Goal: Task Accomplishment & Management: Manage account settings

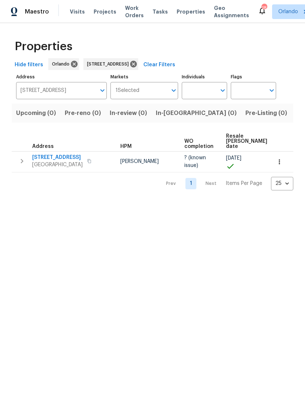
scroll to position [0, 40]
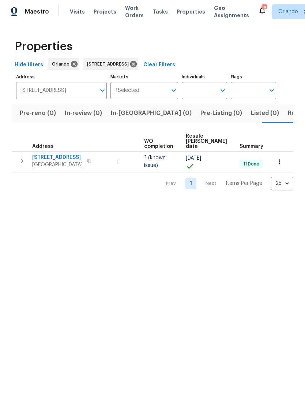
click at [70, 13] on span "Visits" at bounding box center [77, 11] width 15 height 7
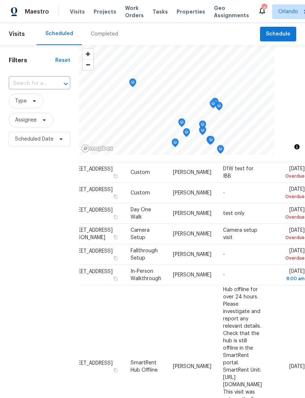
scroll to position [19, 63]
click at [0, 0] on span at bounding box center [0, 0] width 0 height 0
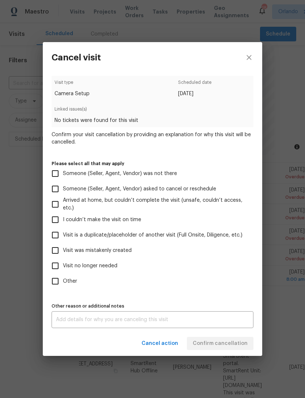
click at [56, 266] on input "Visit no longer needed" at bounding box center [55, 265] width 15 height 15
checkbox input "true"
click at [234, 328] on div "x Other reason or additional notes" at bounding box center [153, 319] width 202 height 17
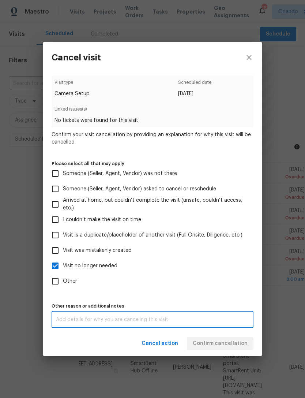
scroll to position [23, 0]
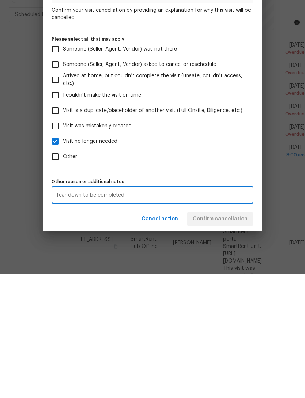
type textarea "Tear down to be completed"
click at [244, 331] on div "Cancel action Confirm cancellation" at bounding box center [152, 343] width 219 height 25
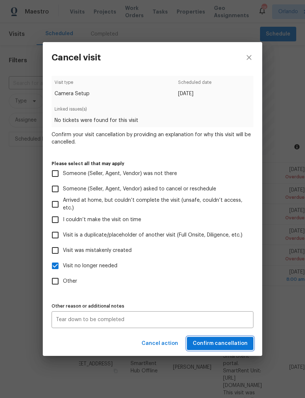
click at [237, 343] on span "Confirm cancellation" at bounding box center [220, 343] width 55 height 9
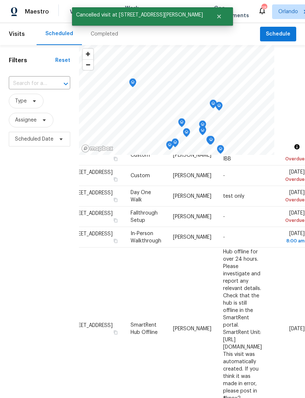
scroll to position [32, 63]
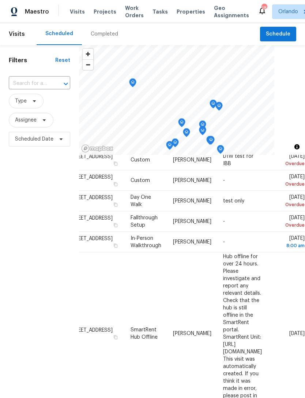
click at [0, 0] on icon at bounding box center [0, 0] width 0 height 0
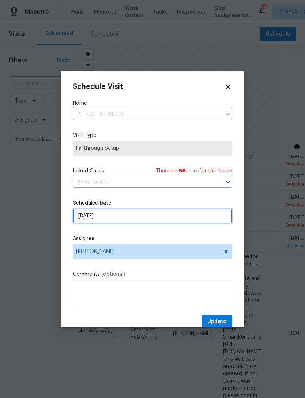
click at [214, 216] on input "[DATE]" at bounding box center [152, 215] width 159 height 15
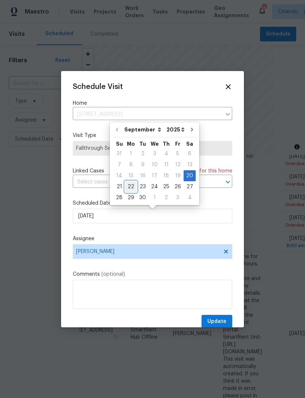
click at [131, 184] on div "22" at bounding box center [131, 186] width 12 height 10
type input "[DATE]"
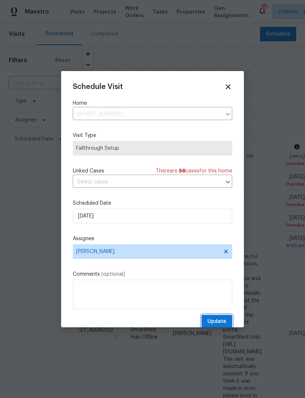
click at [217, 319] on span "Update" at bounding box center [216, 321] width 19 height 9
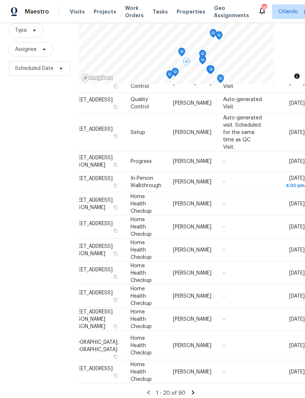
scroll to position [23, 0]
click at [192, 390] on icon at bounding box center [193, 392] width 3 height 4
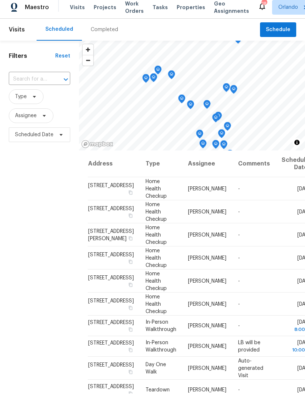
scroll to position [0, 0]
